Goal: Share content: Share content

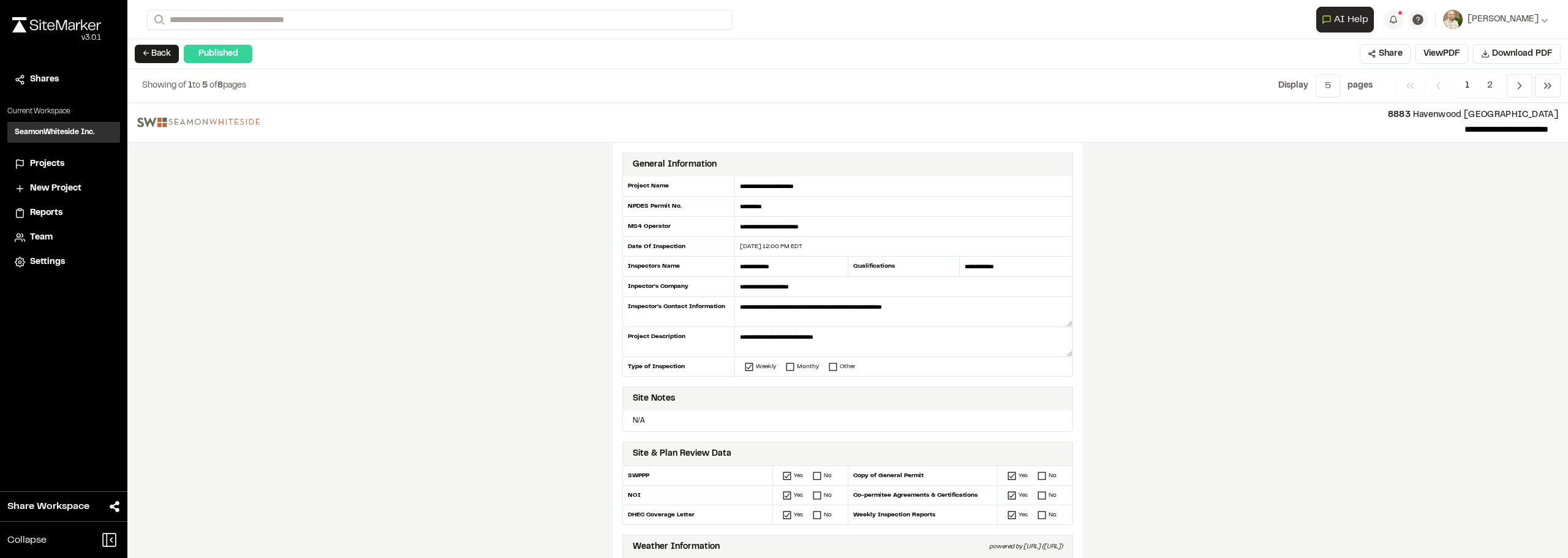
click at [1492, 349] on div "**********" at bounding box center [848, 329] width 1441 height 455
click at [1382, 50] on button "Share" at bounding box center [1385, 54] width 50 height 20
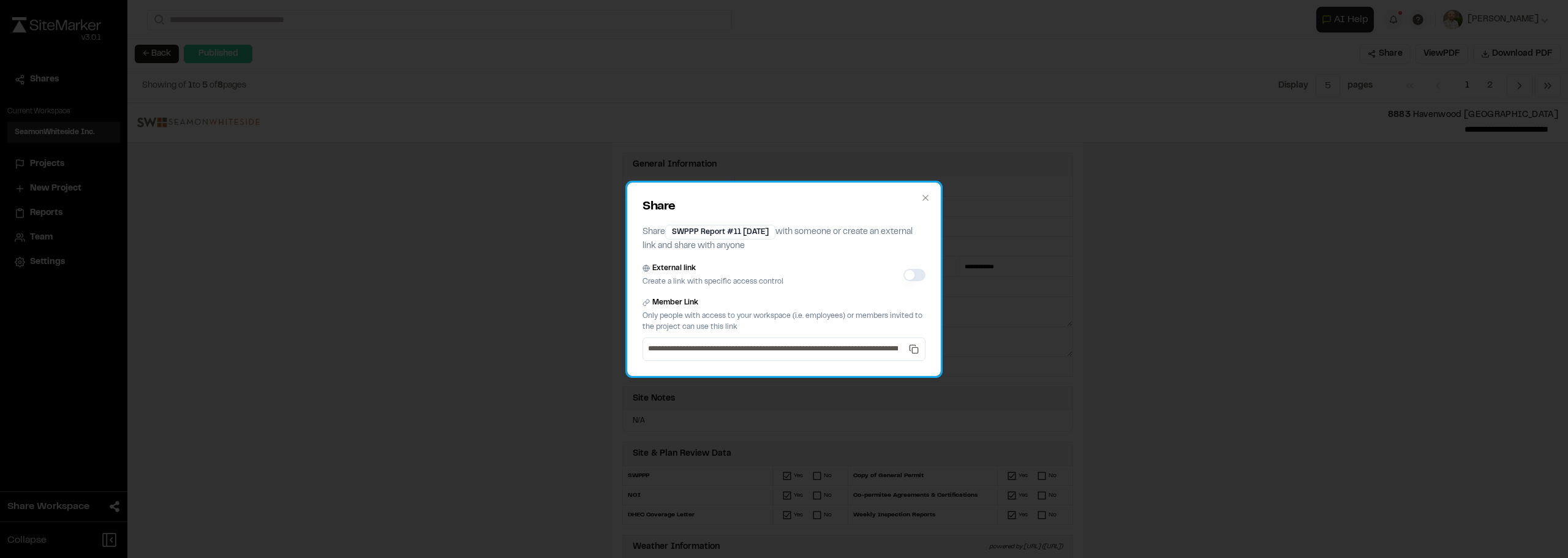
click at [916, 265] on div "External link Create a link with specific access control" at bounding box center [784, 275] width 283 height 24
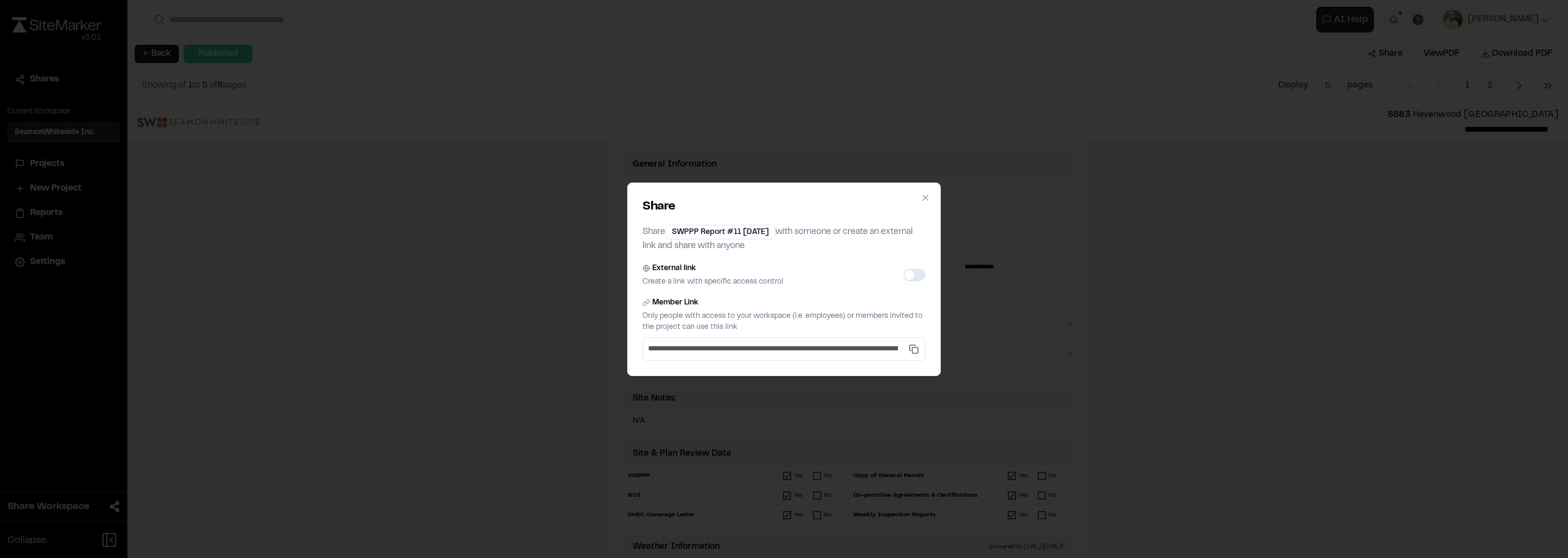
click at [906, 276] on button "External link" at bounding box center [914, 274] width 22 height 12
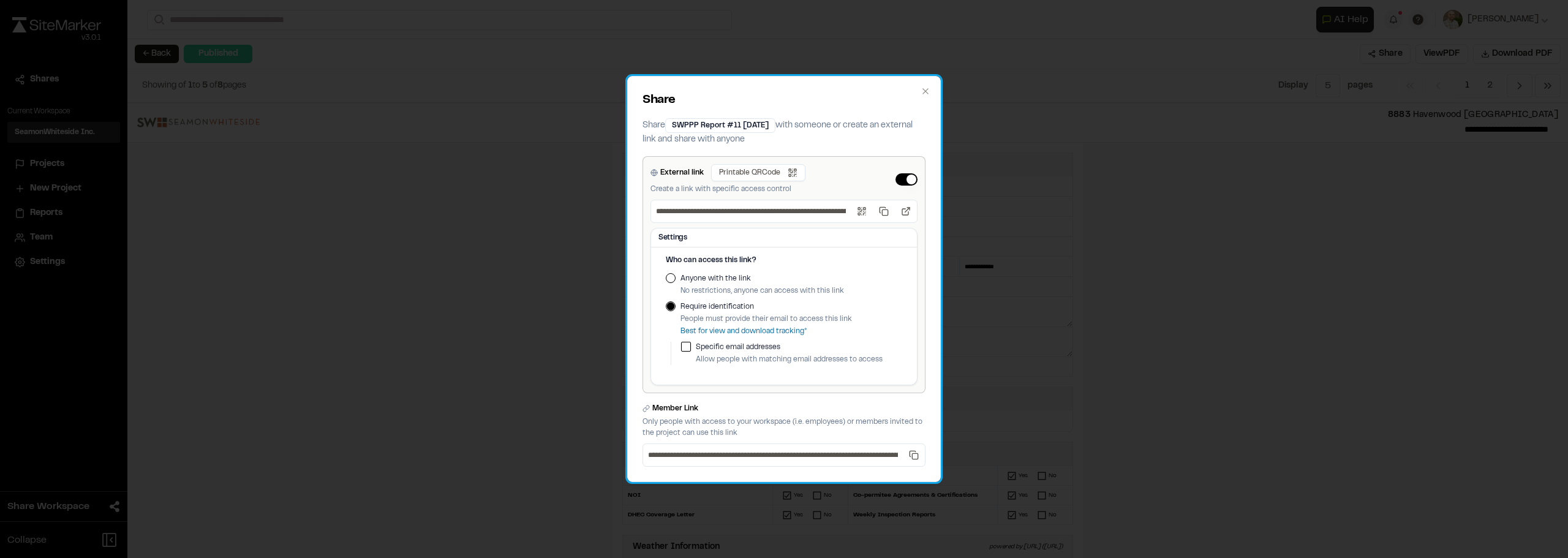
drag, startPoint x: 666, startPoint y: 273, endPoint x: 670, endPoint y: 277, distance: 5.7
click at [667, 276] on div "Who can access this link? Anyone with the link No restrictions, anyone can acce…" at bounding box center [784, 320] width 266 height 130
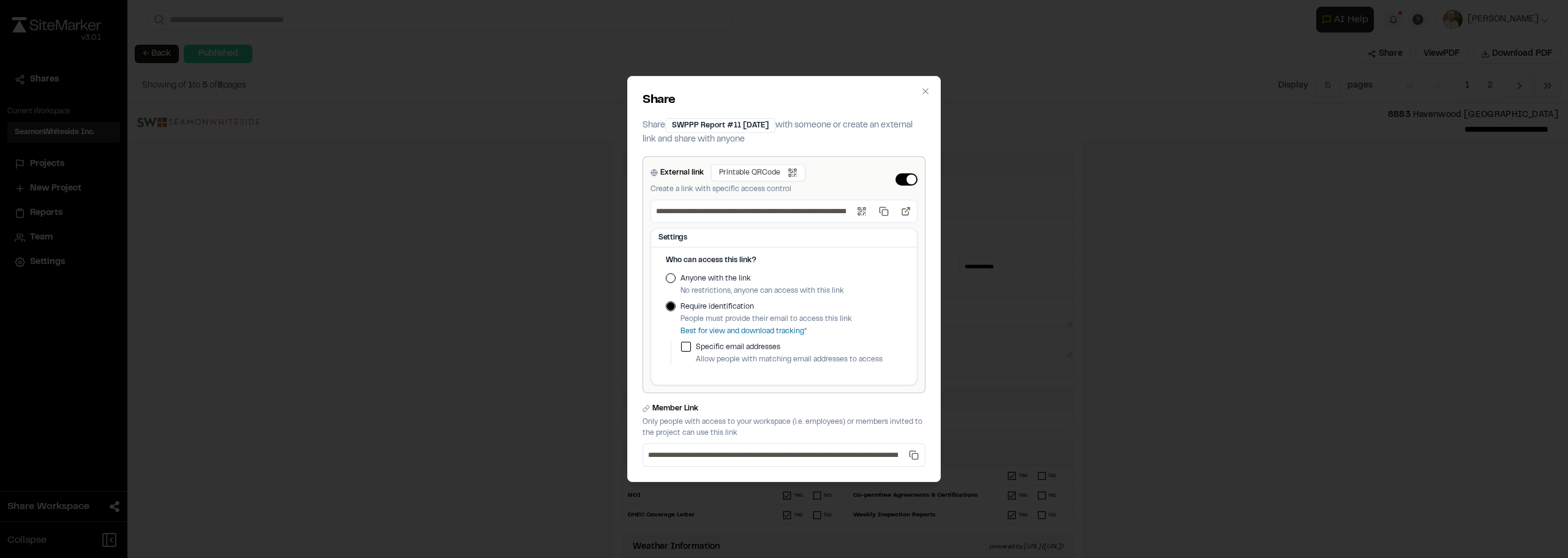
click at [670, 277] on button "Anyone with the link" at bounding box center [670, 278] width 10 height 10
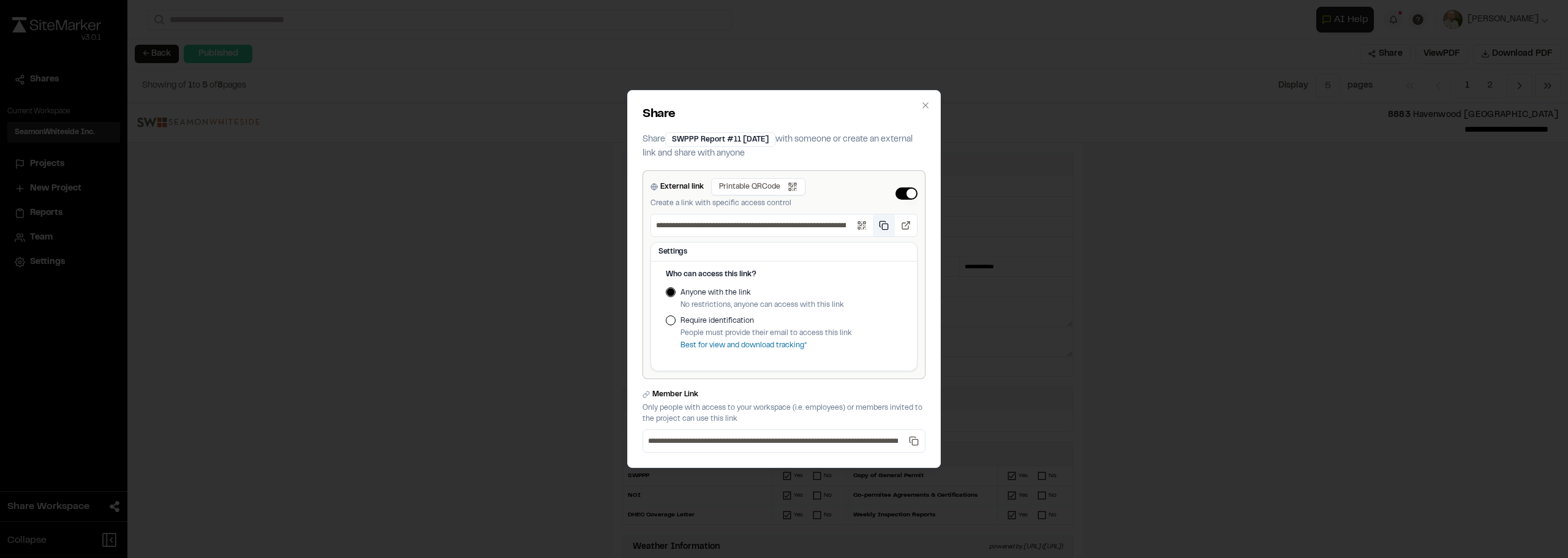
click at [886, 225] on button "Copy public link" at bounding box center [884, 225] width 22 height 22
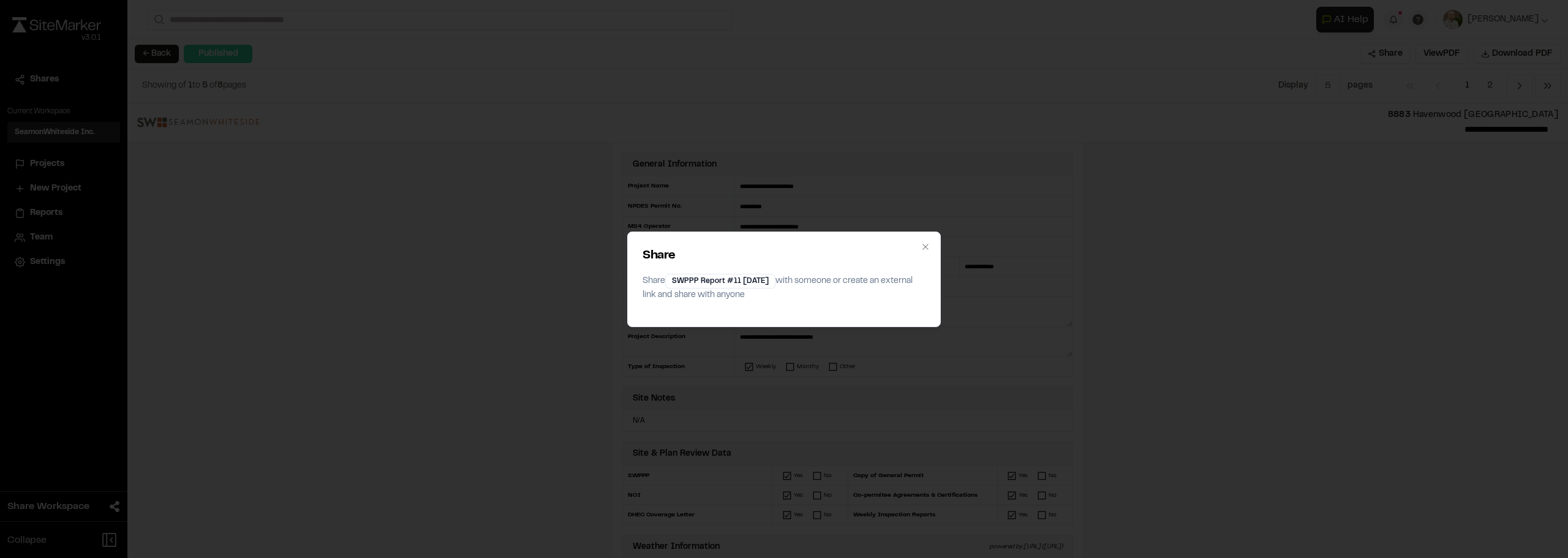
click at [1197, 220] on div "Share Share SWPPP Report #11 [DATE] with someone or create an external link and…" at bounding box center [784, 279] width 1568 height 558
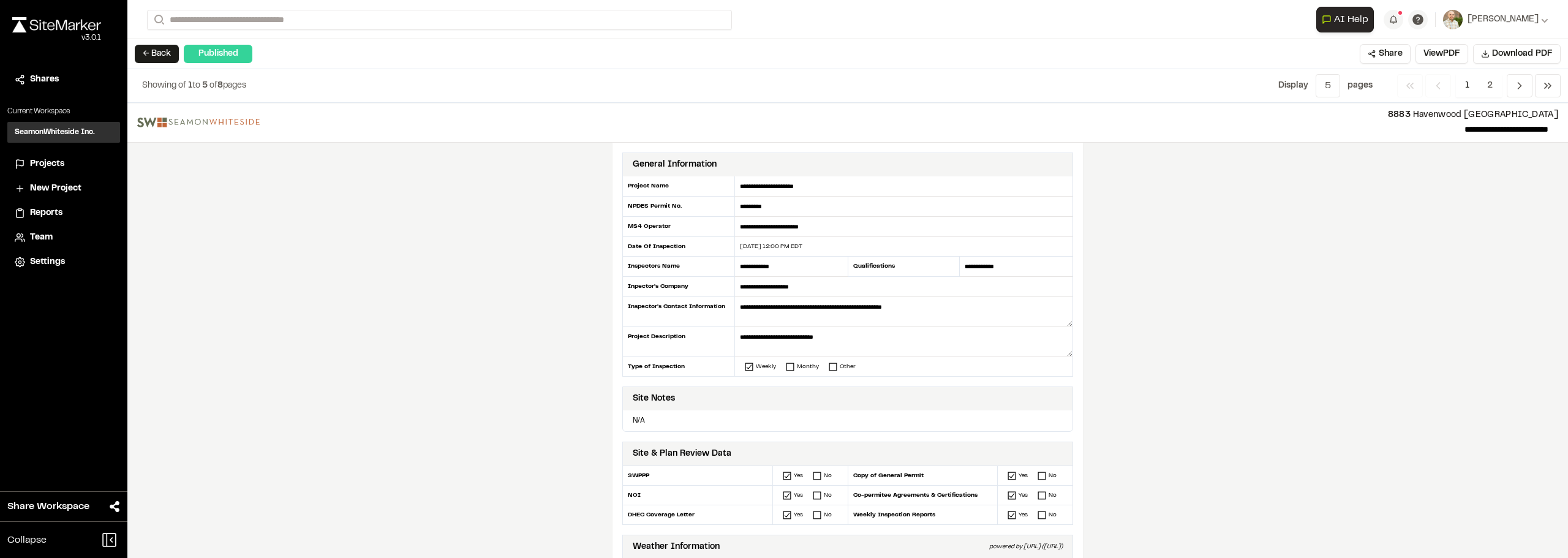
click at [34, 28] on img at bounding box center [56, 24] width 89 height 15
